Goal: Task Accomplishment & Management: Use online tool/utility

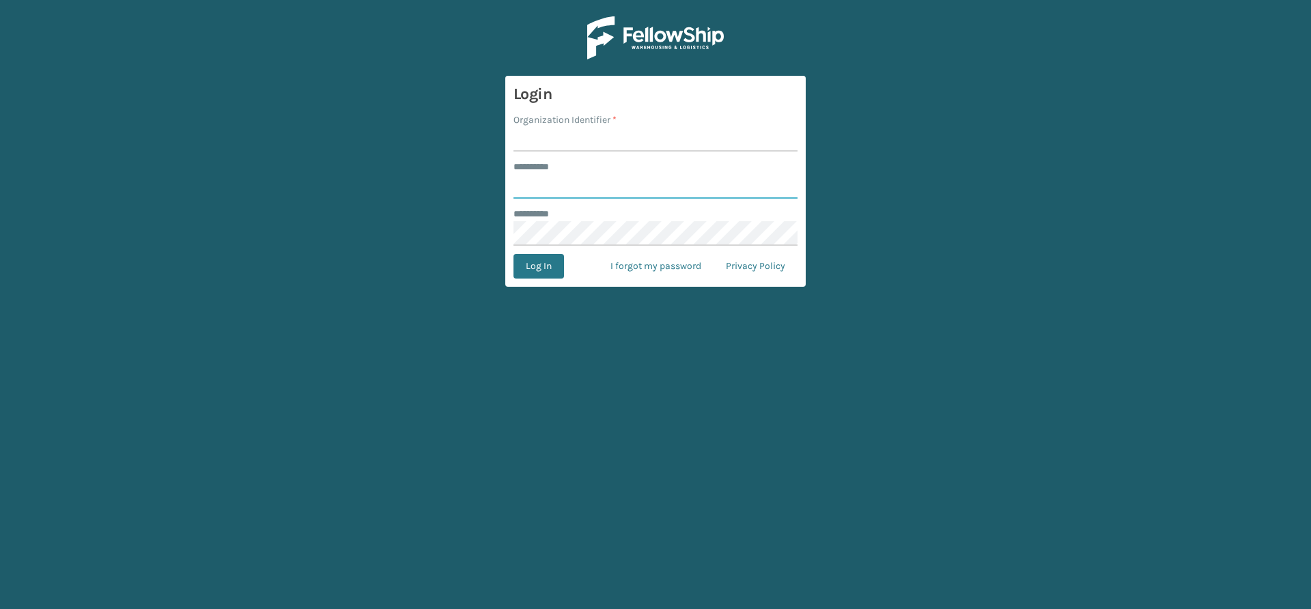
type input "*****"
click at [618, 130] on input "Organization Identifier *" at bounding box center [655, 139] width 284 height 25
type input "Vancouver Remco"
click at [547, 270] on button "Log In" at bounding box center [538, 266] width 51 height 25
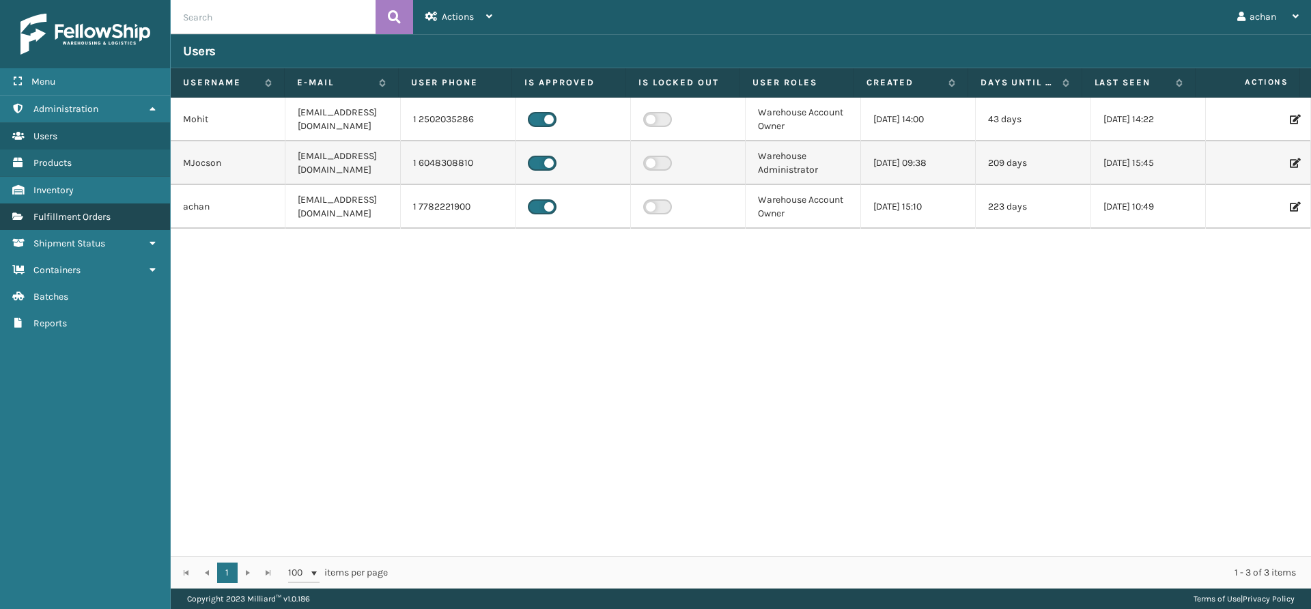
click at [77, 216] on span "Fulfillment Orders" at bounding box center [71, 217] width 77 height 12
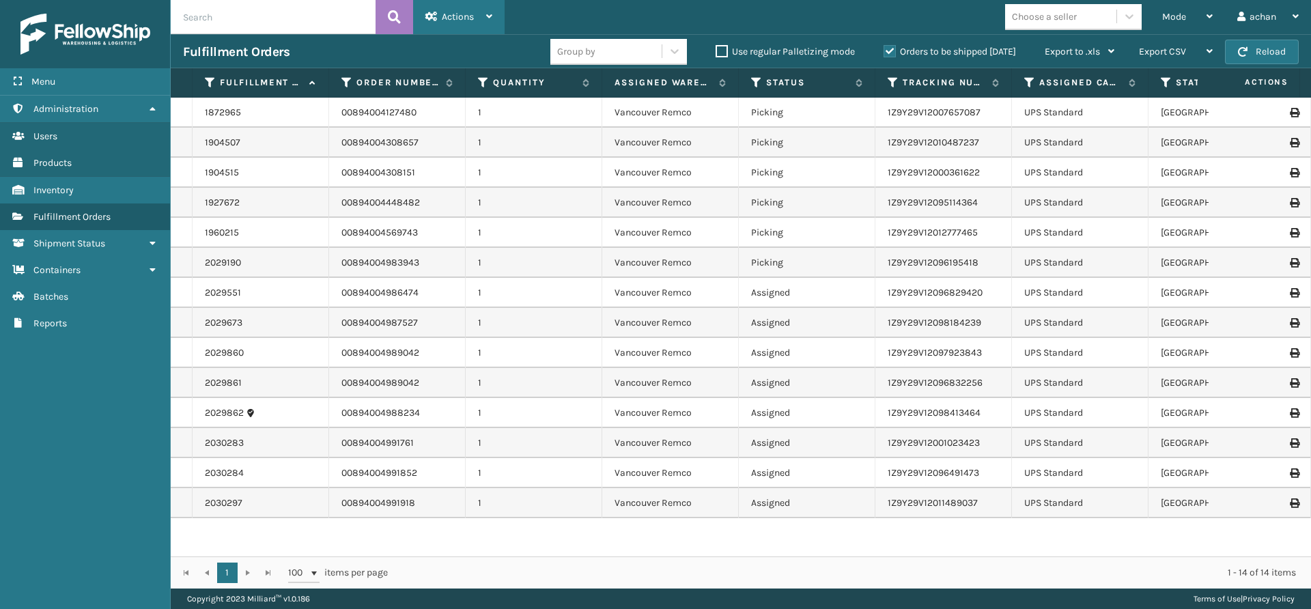
click at [488, 13] on icon at bounding box center [489, 17] width 6 height 10
click at [1204, 14] on div "Mode" at bounding box center [1187, 17] width 51 height 34
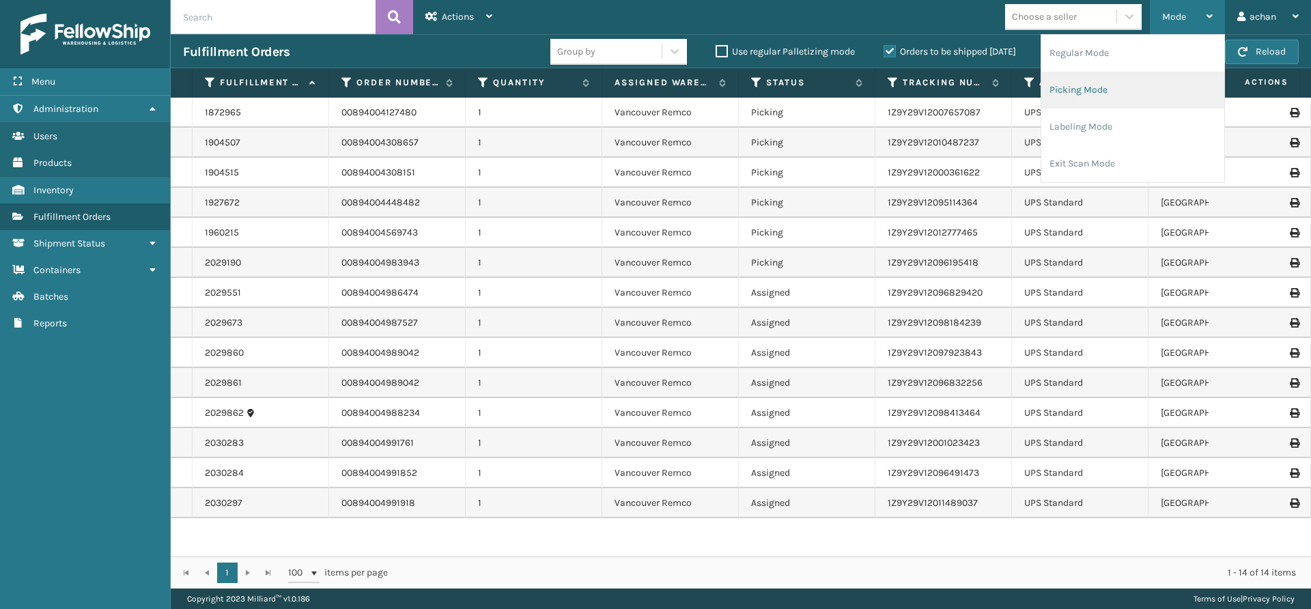
click at [1083, 89] on li "Picking Mode" at bounding box center [1132, 90] width 183 height 37
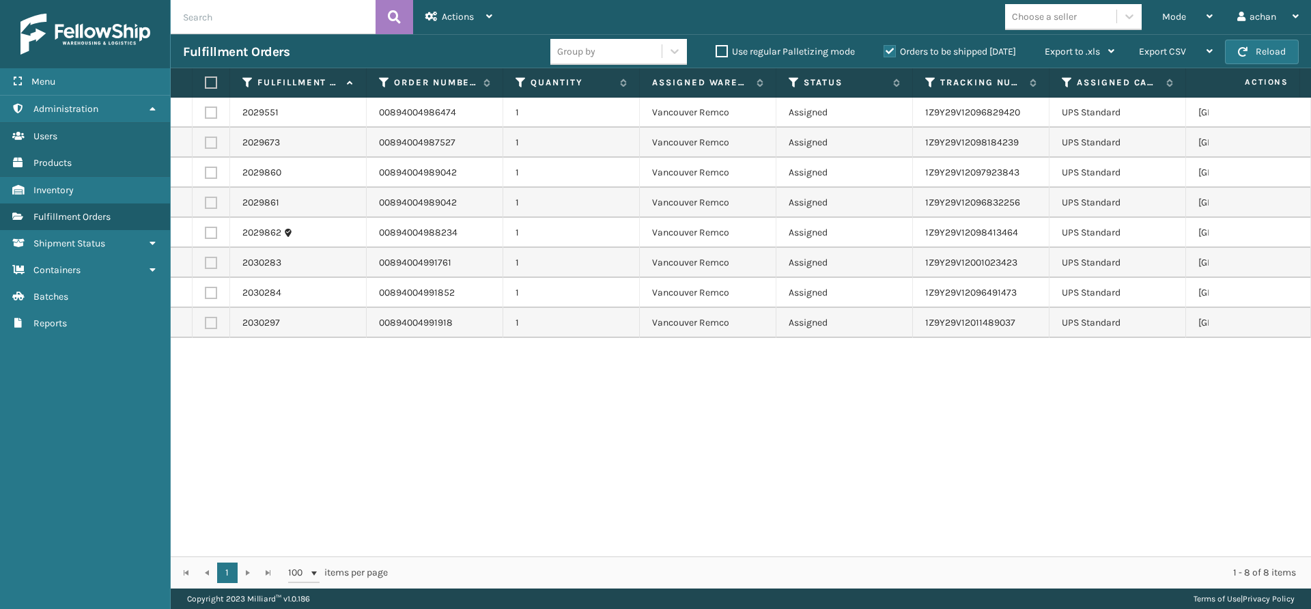
click at [213, 82] on label at bounding box center [209, 82] width 8 height 12
click at [205, 82] on input "checkbox" at bounding box center [205, 83] width 1 height 9
checkbox input "true"
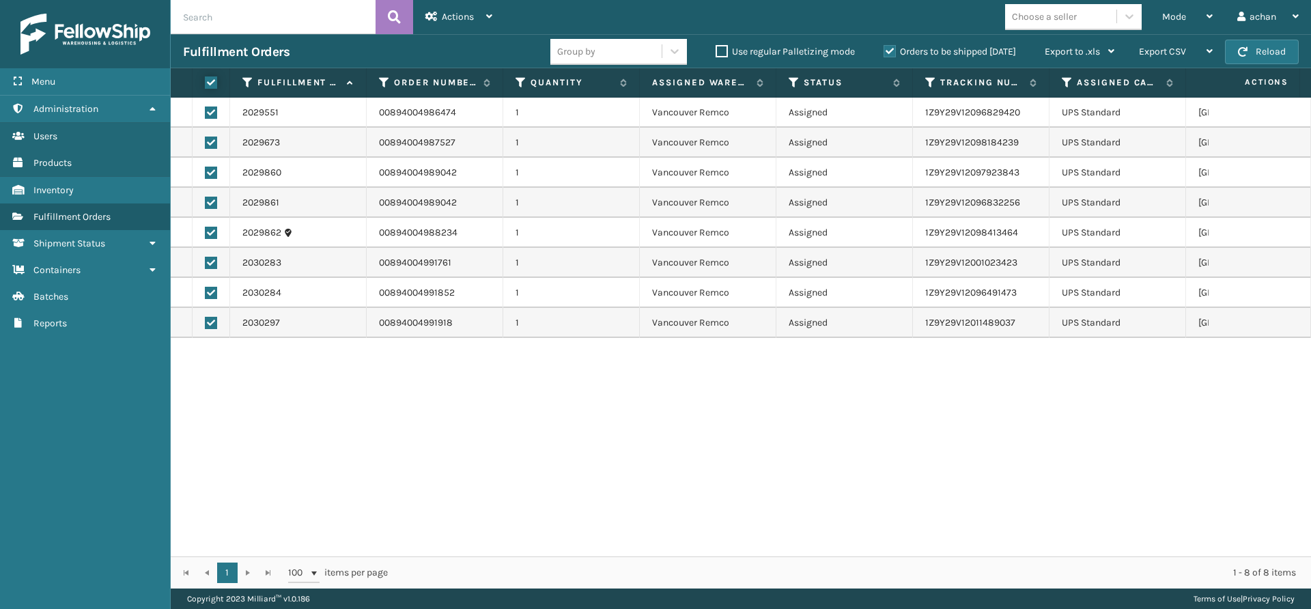
checkbox input "true"
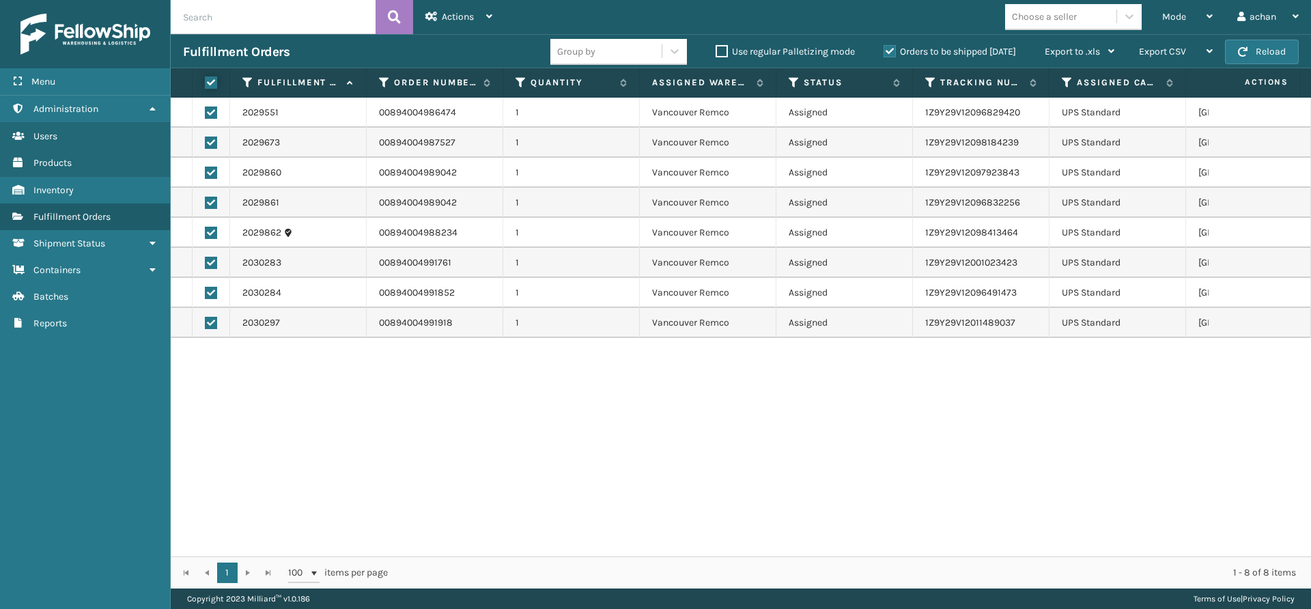
checkbox input "true"
click at [492, 10] on div "Actions Settings Remove All Filters Export Labels Create Picking Batch" at bounding box center [458, 17] width 91 height 34
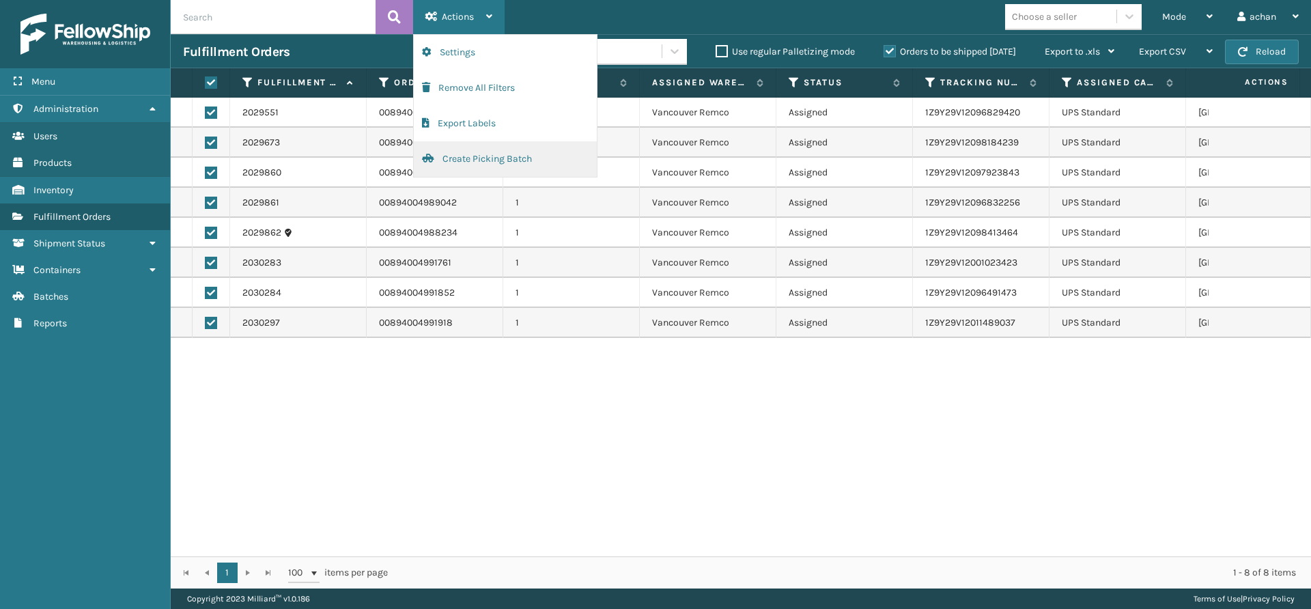
click at [457, 162] on button "Create Picking Batch" at bounding box center [505, 158] width 183 height 35
